Goal: Book appointment/travel/reservation

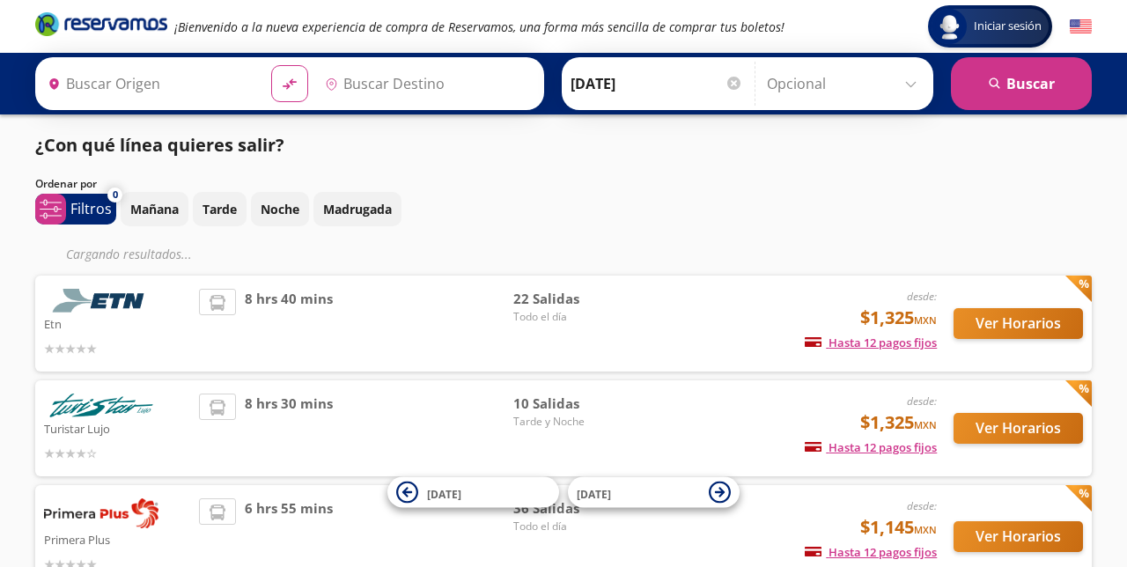
type input "[GEOGRAPHIC_DATA], [GEOGRAPHIC_DATA]"
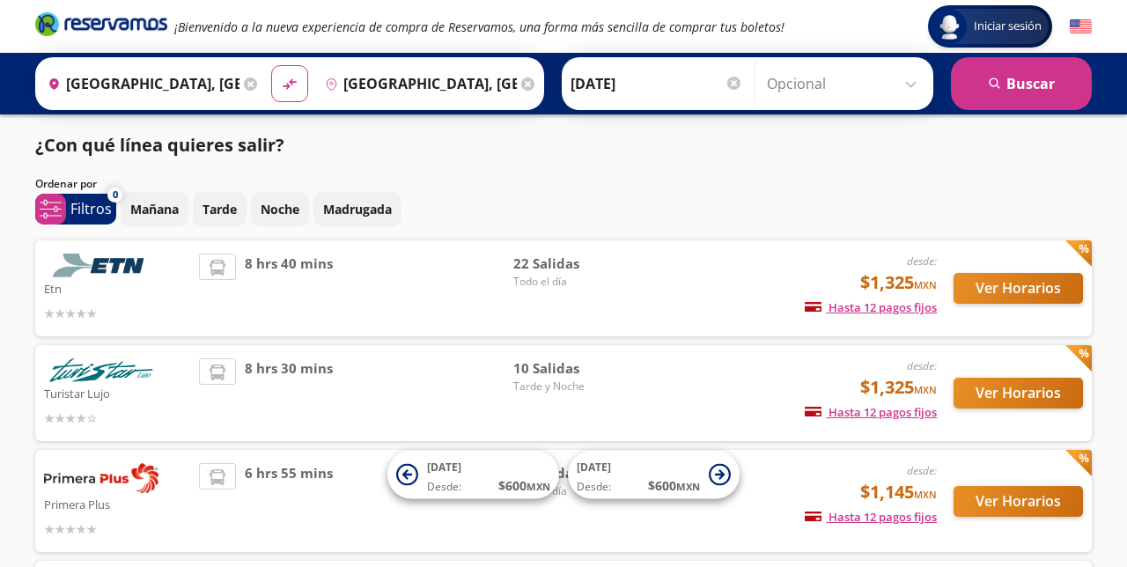
click at [295, 83] on icon "material-symbols:compare-arrows-rounded" at bounding box center [290, 84] width 18 height 18
type input "[GEOGRAPHIC_DATA], [GEOGRAPHIC_DATA]"
click at [298, 84] on icon "material-symbols:compare-arrows-rounded" at bounding box center [290, 84] width 18 height 18
type input "[GEOGRAPHIC_DATA], [GEOGRAPHIC_DATA]"
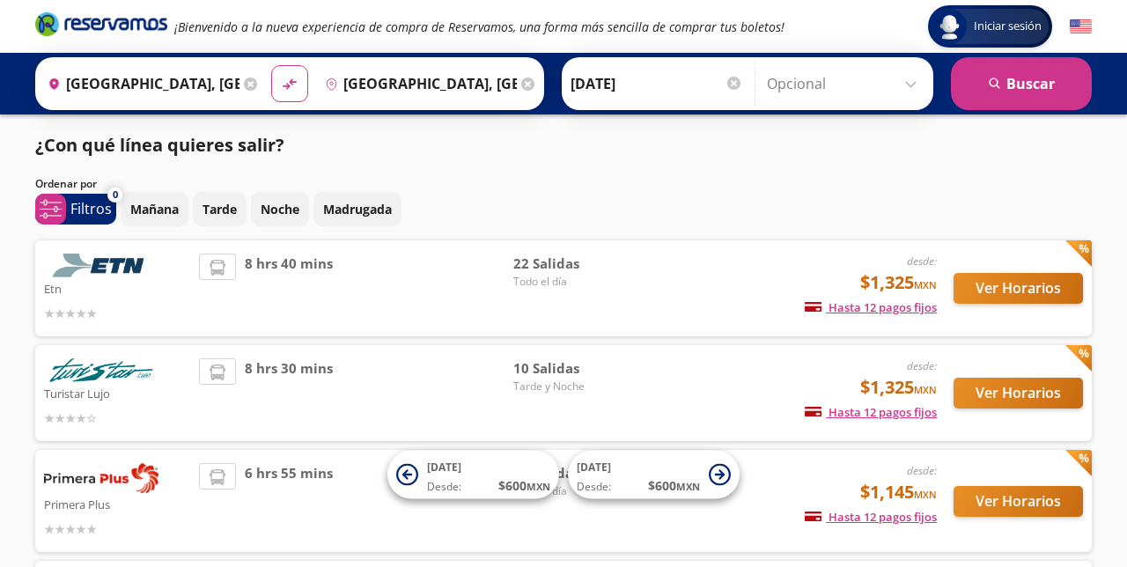
type input "[GEOGRAPHIC_DATA], [GEOGRAPHIC_DATA]"
click at [298, 83] on icon "material-symbols:compare-arrows-rounded" at bounding box center [290, 84] width 18 height 18
type input "[GEOGRAPHIC_DATA], [GEOGRAPHIC_DATA]"
click at [534, 79] on icon at bounding box center [527, 83] width 13 height 13
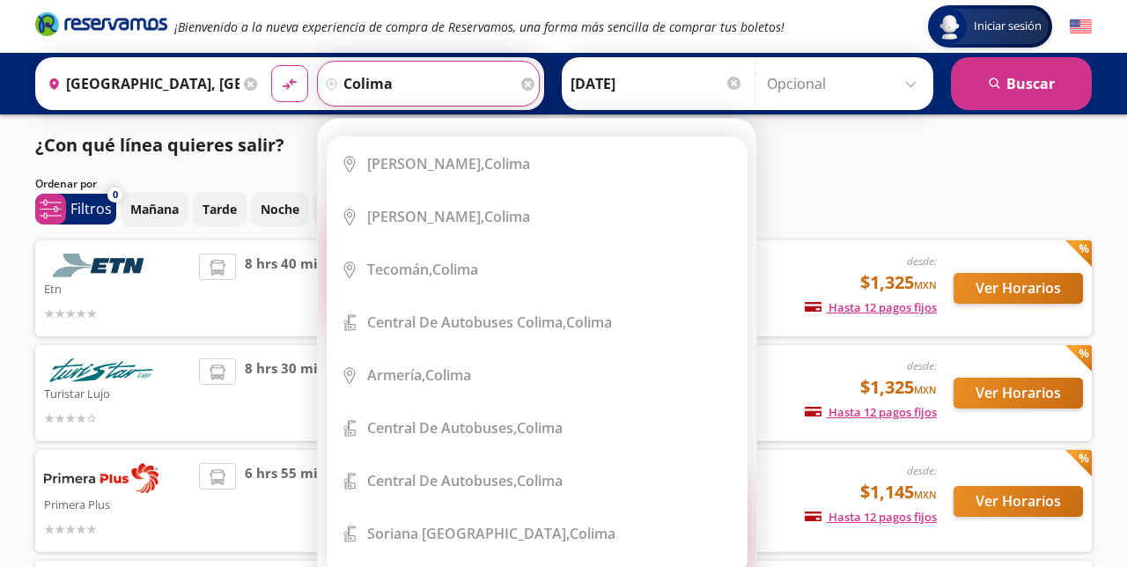
click at [424, 178] on li "City Icon Colima, [GEOGRAPHIC_DATA]" at bounding box center [536, 163] width 419 height 53
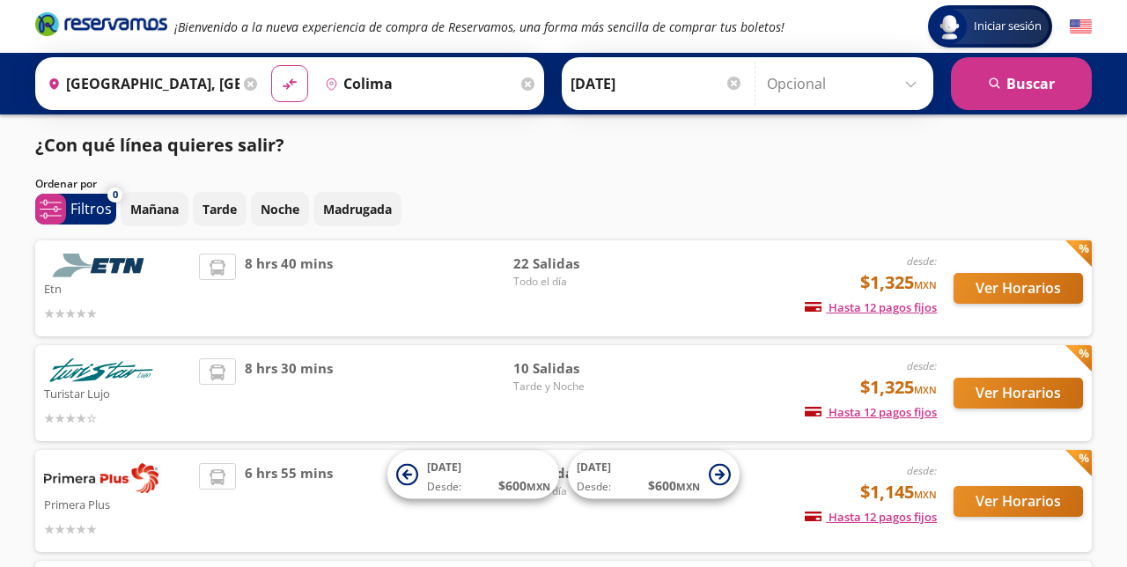
type input "Colima, Colima"
click at [1027, 80] on button "search [GEOGRAPHIC_DATA]" at bounding box center [1021, 83] width 141 height 53
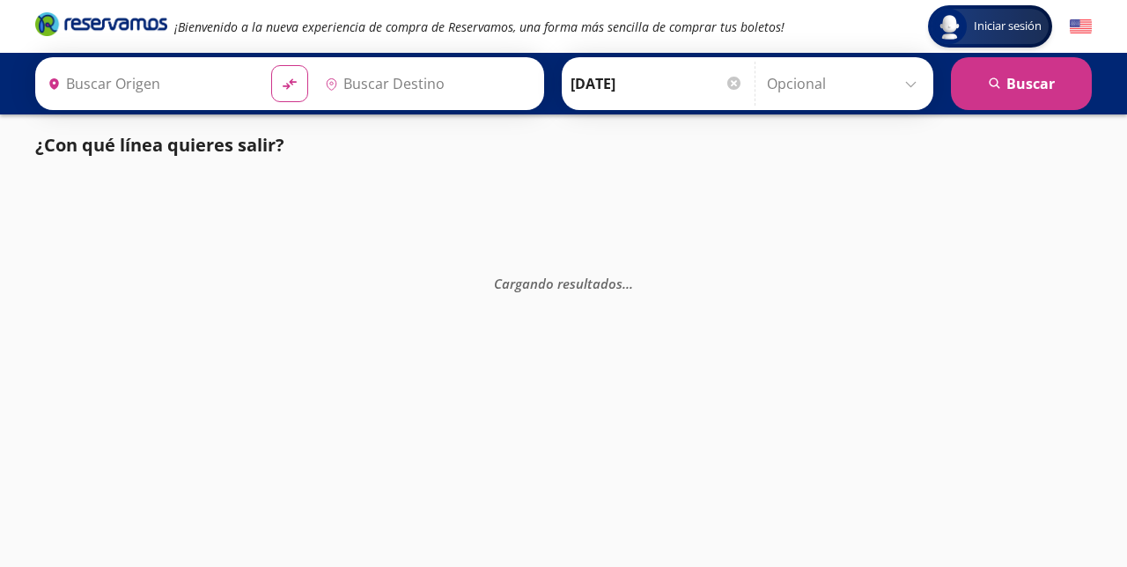
type input "[GEOGRAPHIC_DATA], [GEOGRAPHIC_DATA]"
type input "Colima, Colima"
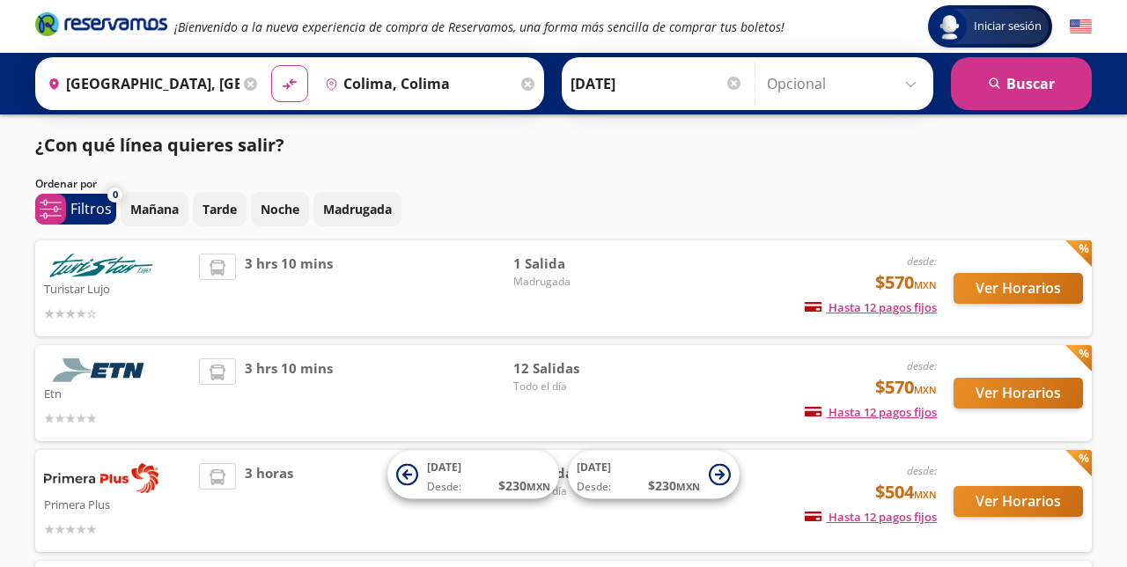
click at [678, 89] on input "[DATE]" at bounding box center [656, 84] width 173 height 44
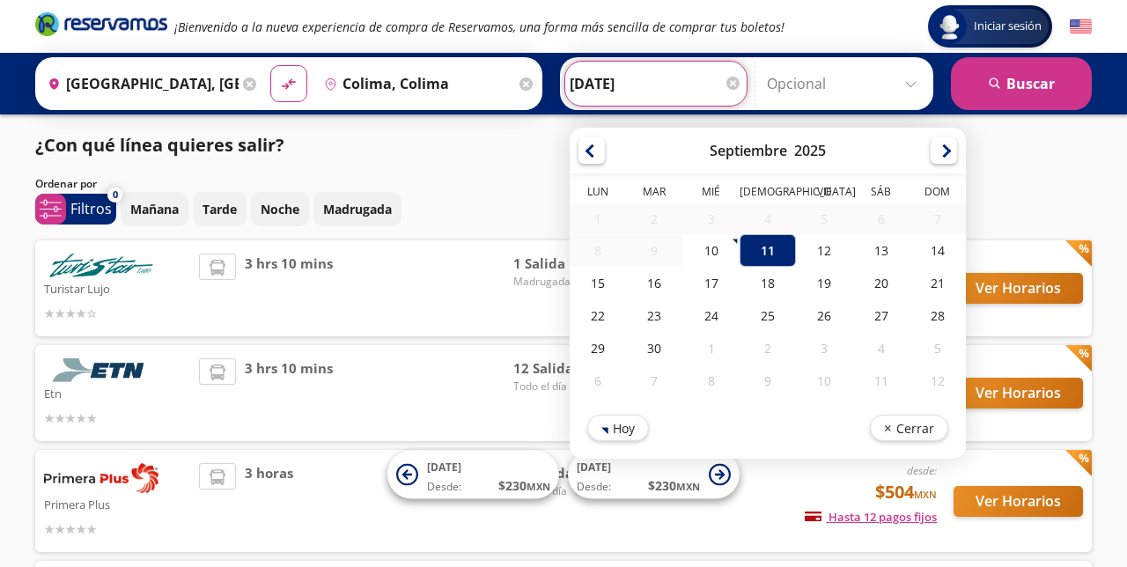
click at [720, 241] on div "10" at bounding box center [711, 250] width 56 height 33
type input "[DATE]"
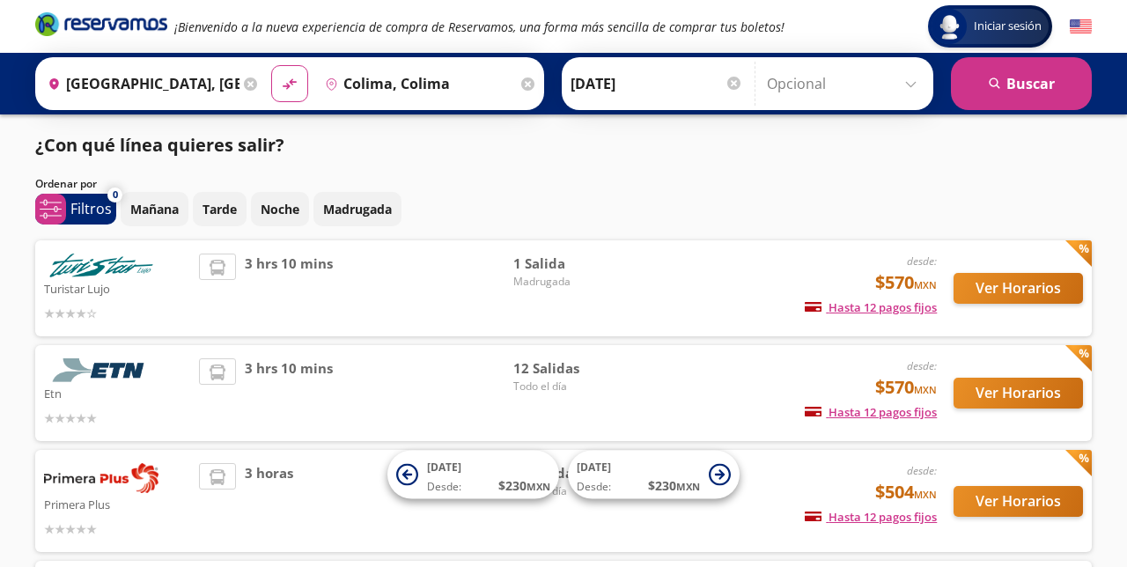
click at [1019, 90] on button "search [GEOGRAPHIC_DATA]" at bounding box center [1021, 83] width 141 height 53
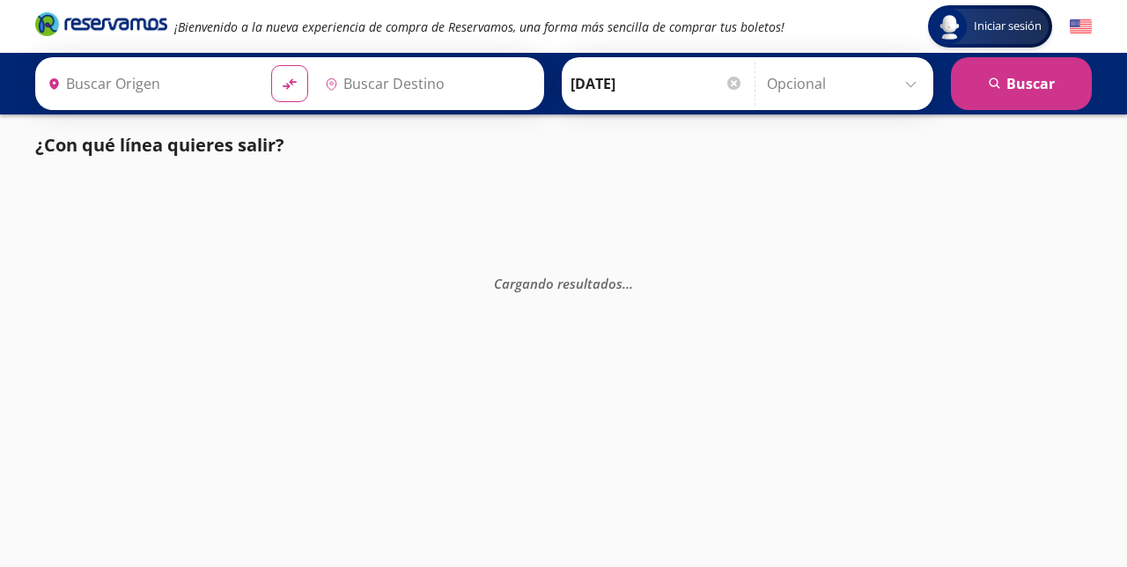
type input "Colima, Colima"
type input "[GEOGRAPHIC_DATA], [GEOGRAPHIC_DATA]"
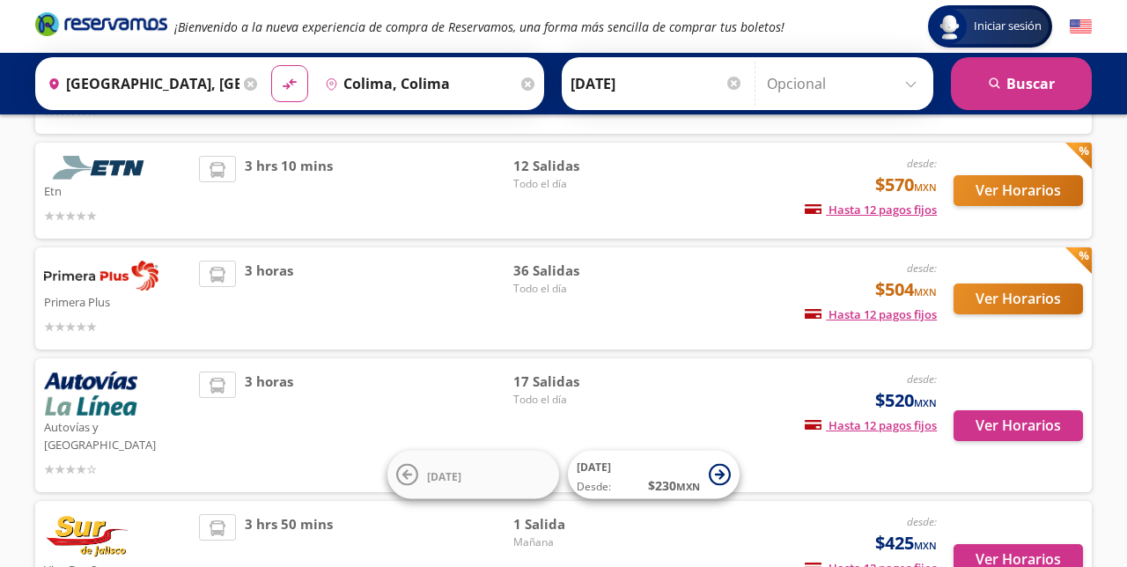
scroll to position [204, 0]
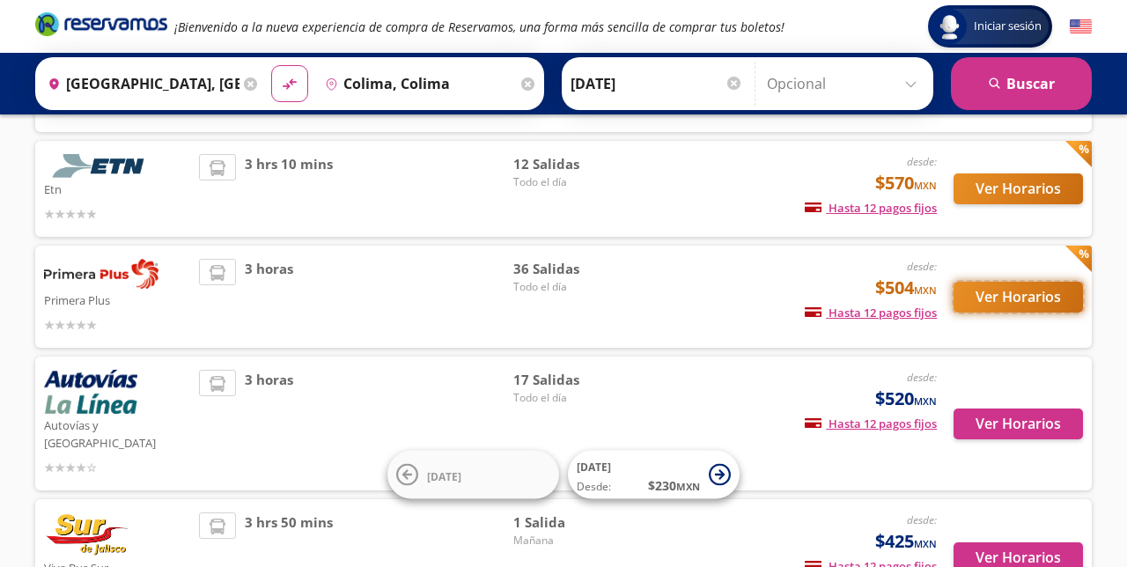
click at [1012, 298] on button "Ver Horarios" at bounding box center [1017, 297] width 129 height 31
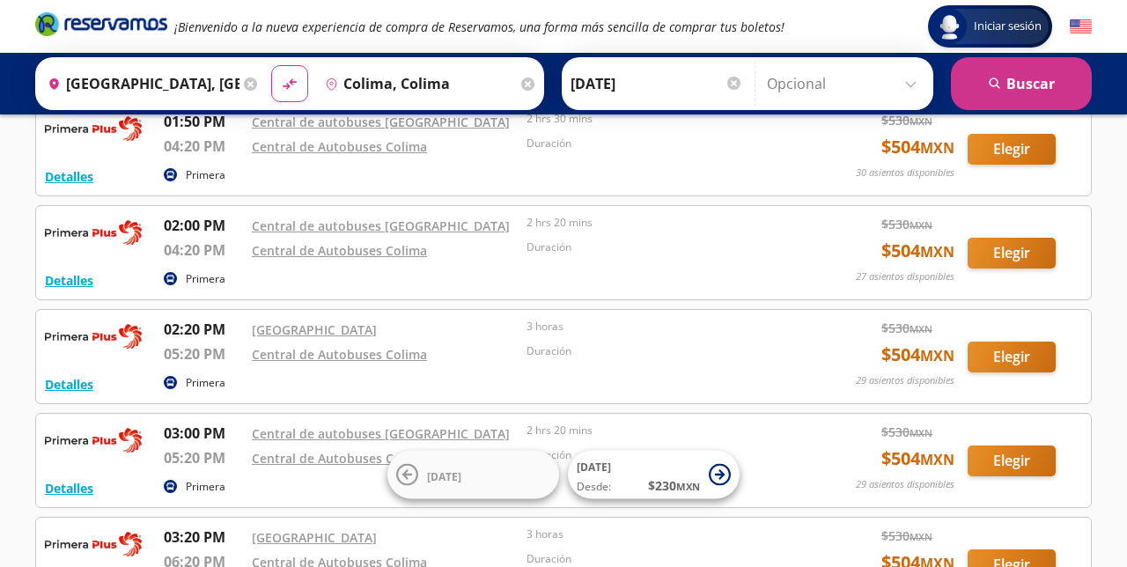
scroll to position [2370, 0]
